Goal: Check status

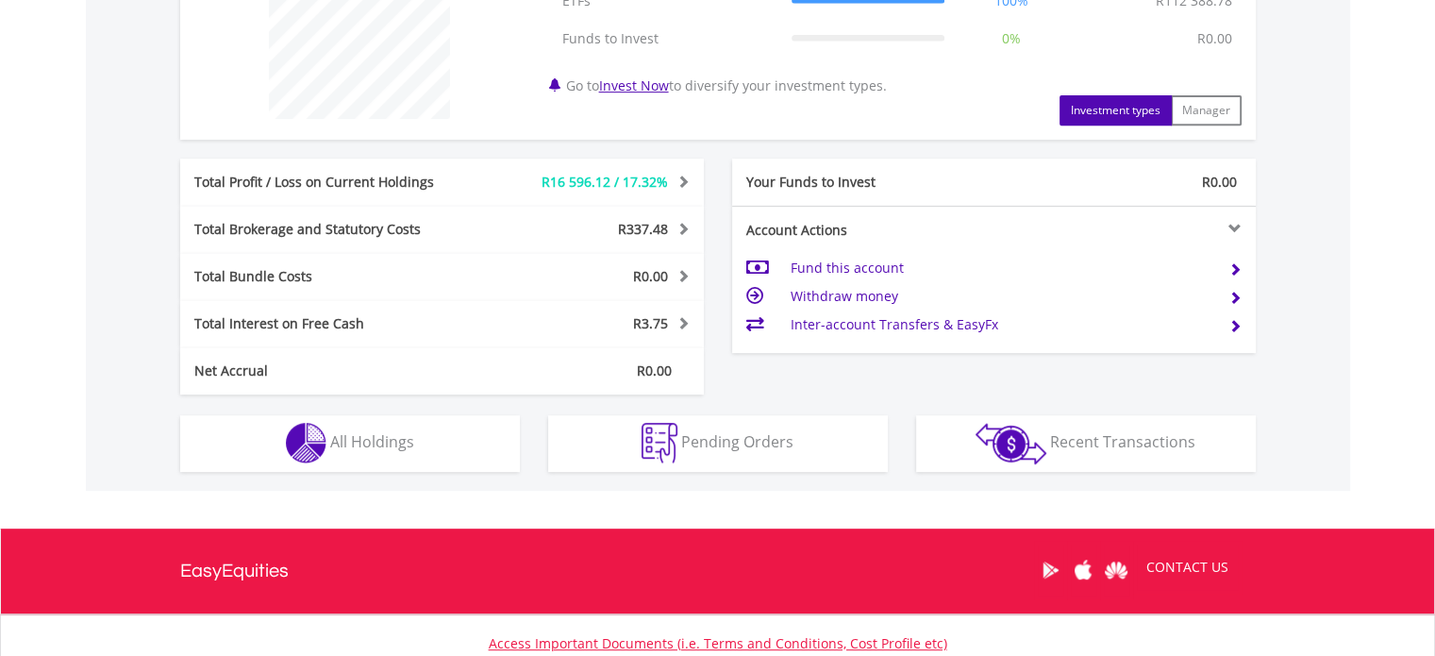
scroll to position [803, 0]
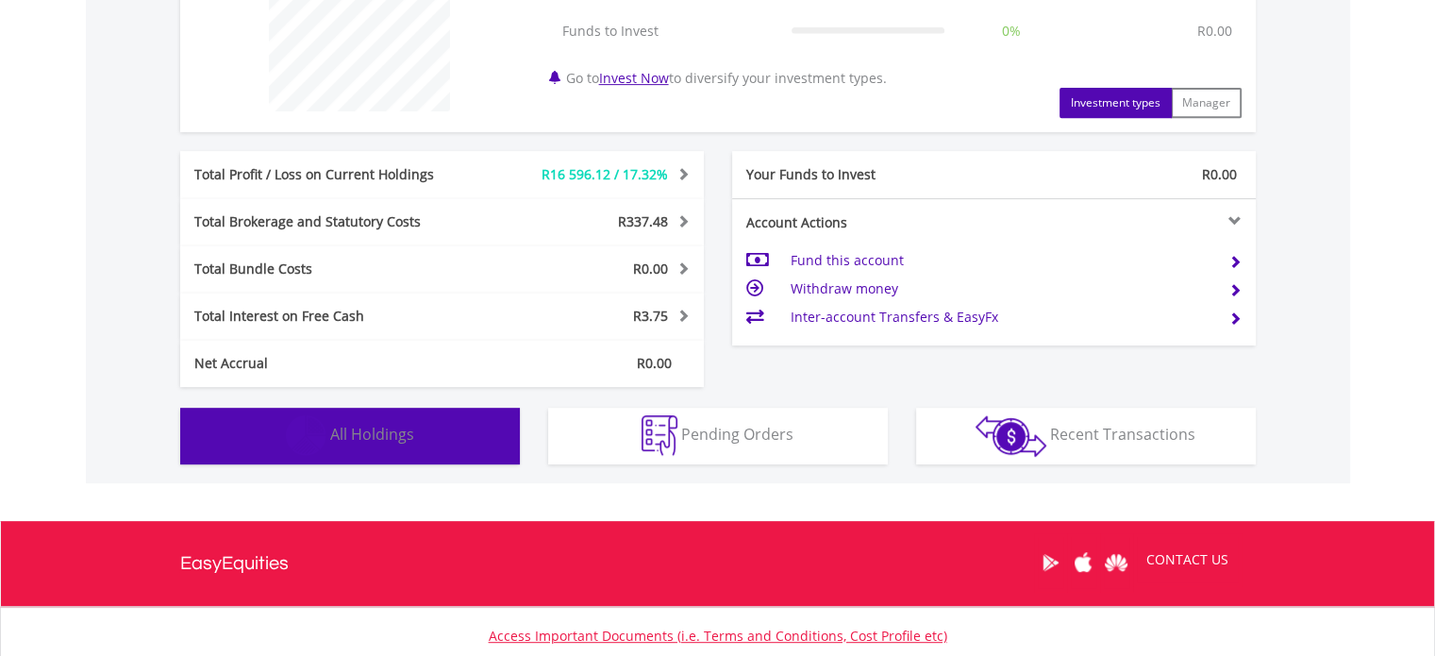
click at [328, 431] on button "Holdings All Holdings" at bounding box center [350, 435] width 340 height 57
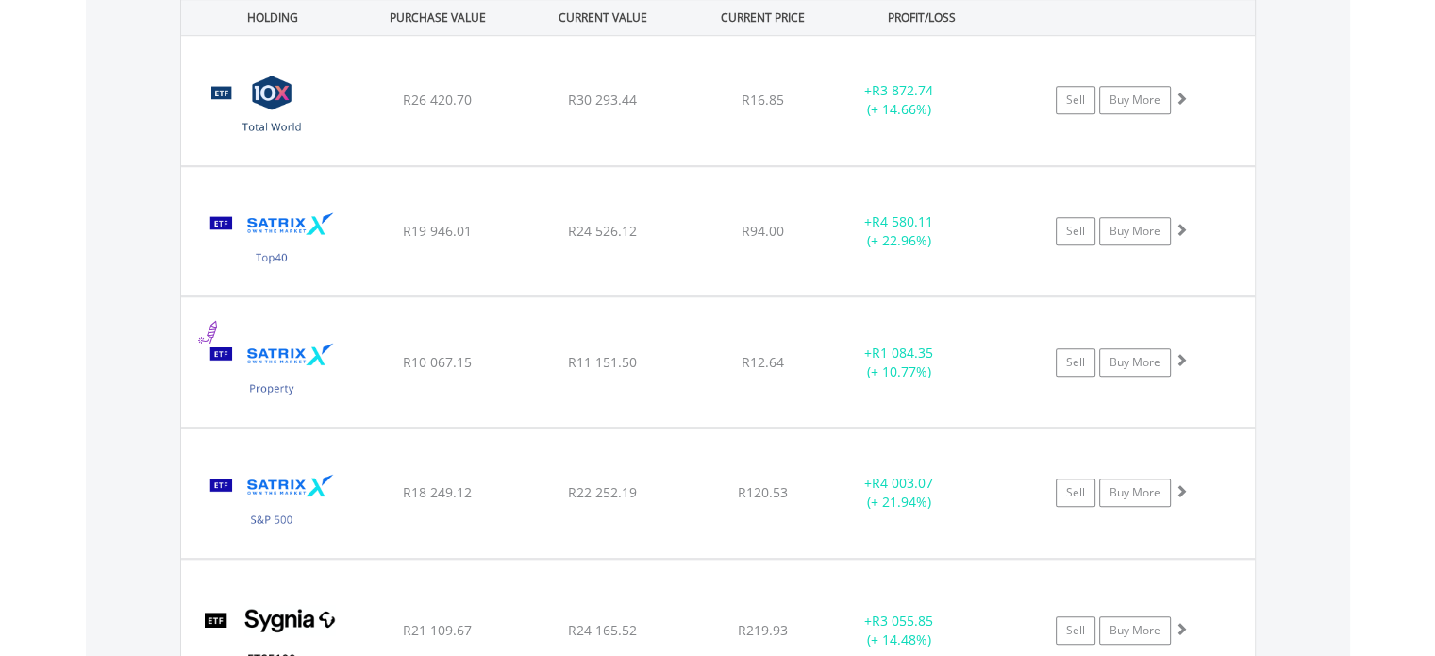
scroll to position [1372, 0]
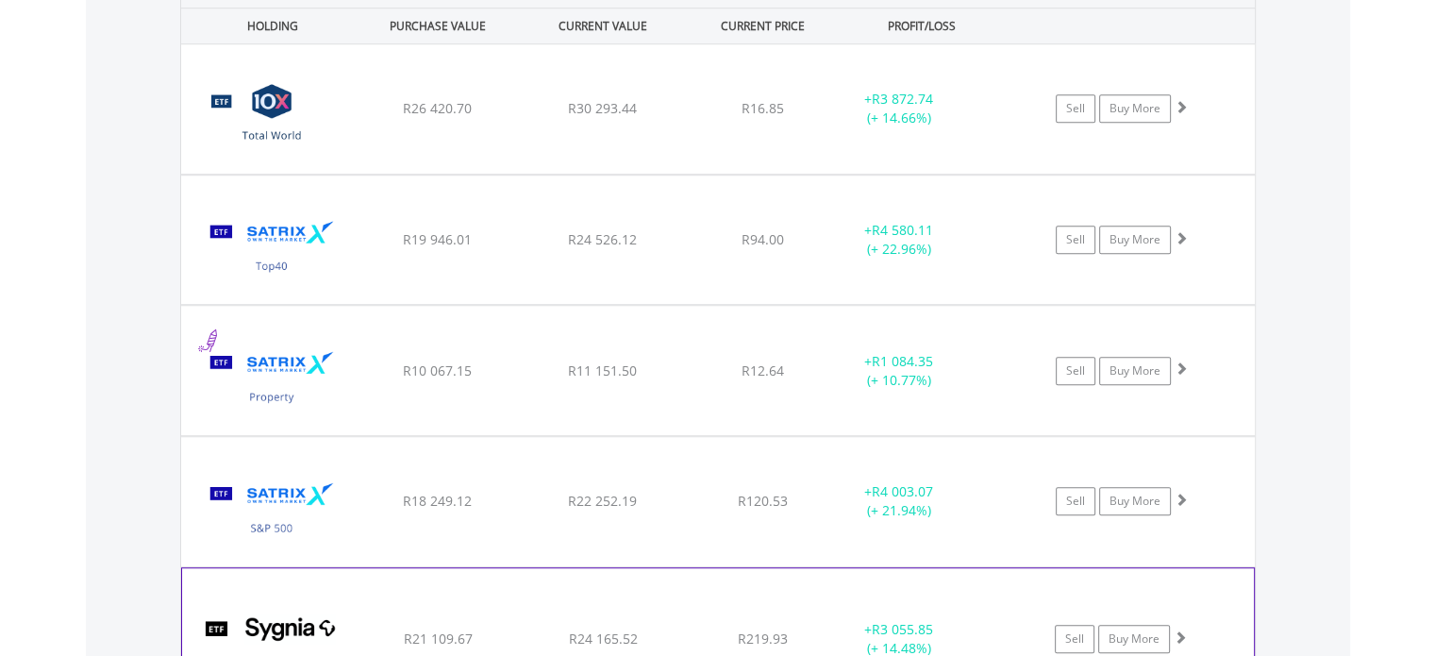
click at [279, 613] on img at bounding box center [272, 647] width 162 height 113
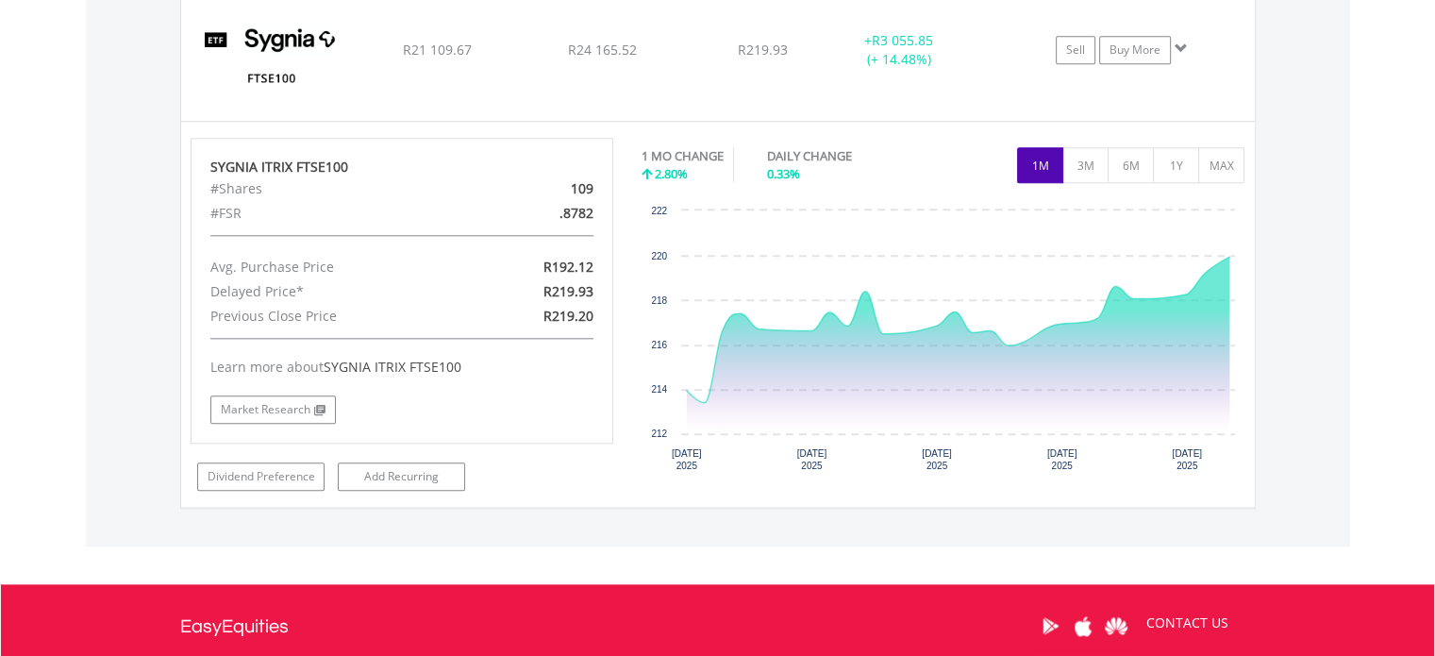
scroll to position [1988, 0]
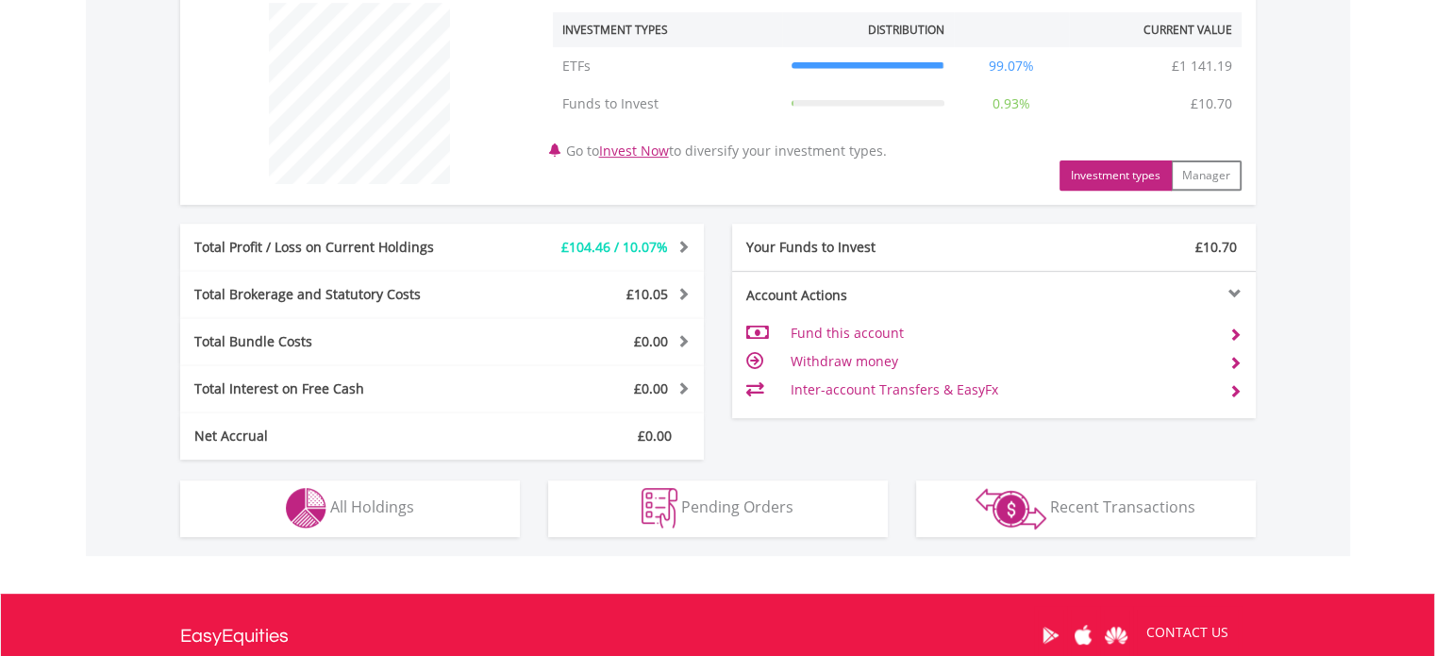
scroll to position [754, 0]
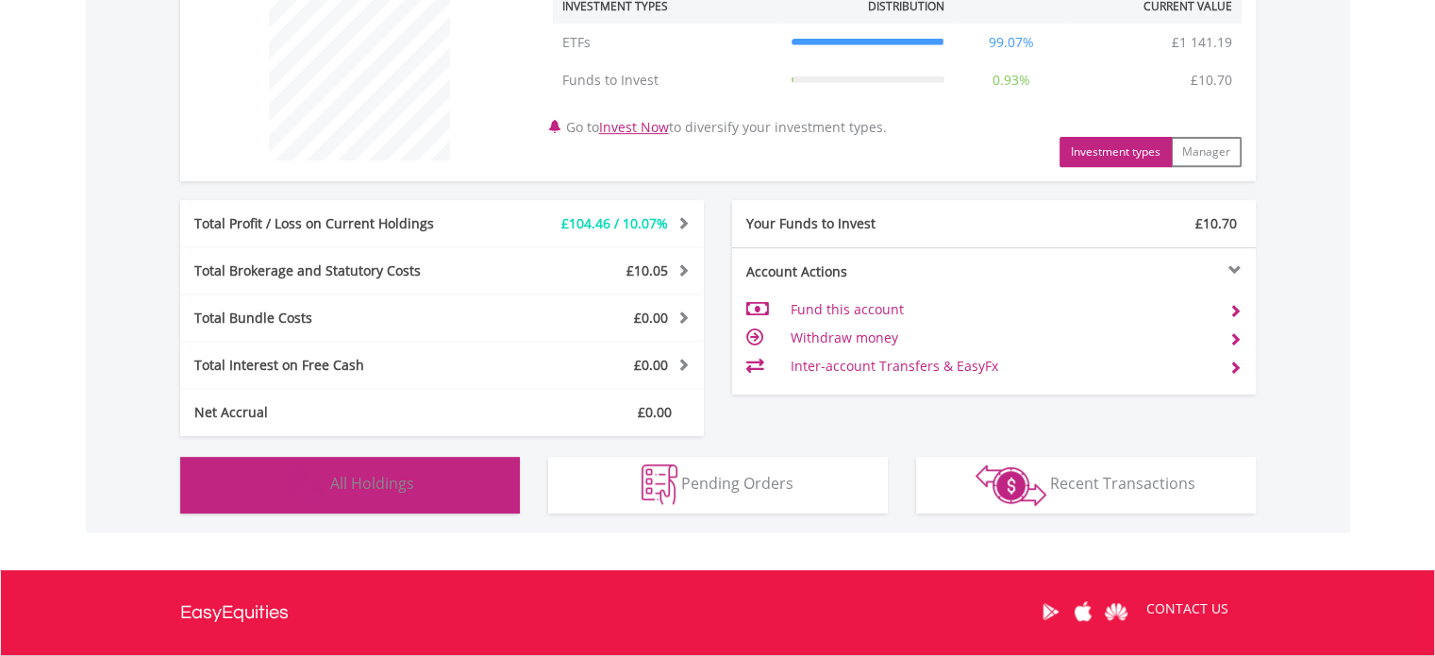
click at [292, 471] on img "button" at bounding box center [306, 484] width 41 height 41
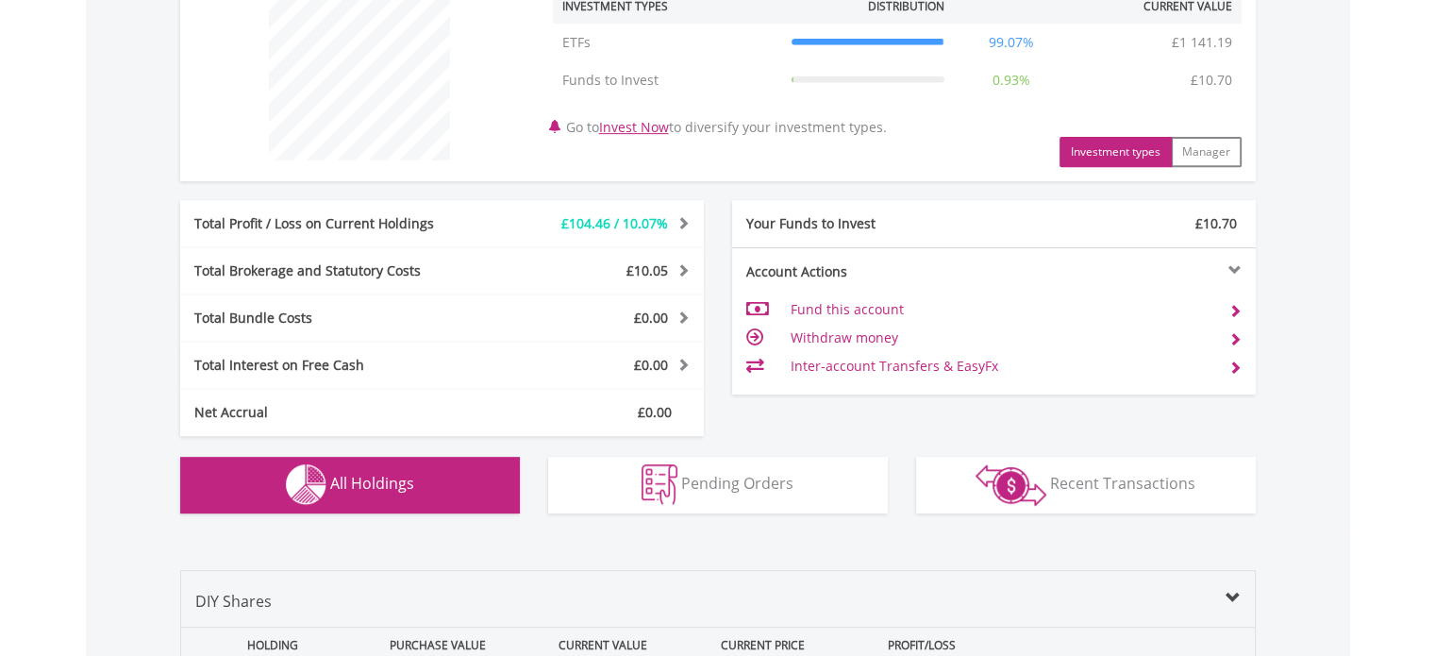
scroll to position [1321, 0]
